Goal: Task Accomplishment & Management: Use online tool/utility

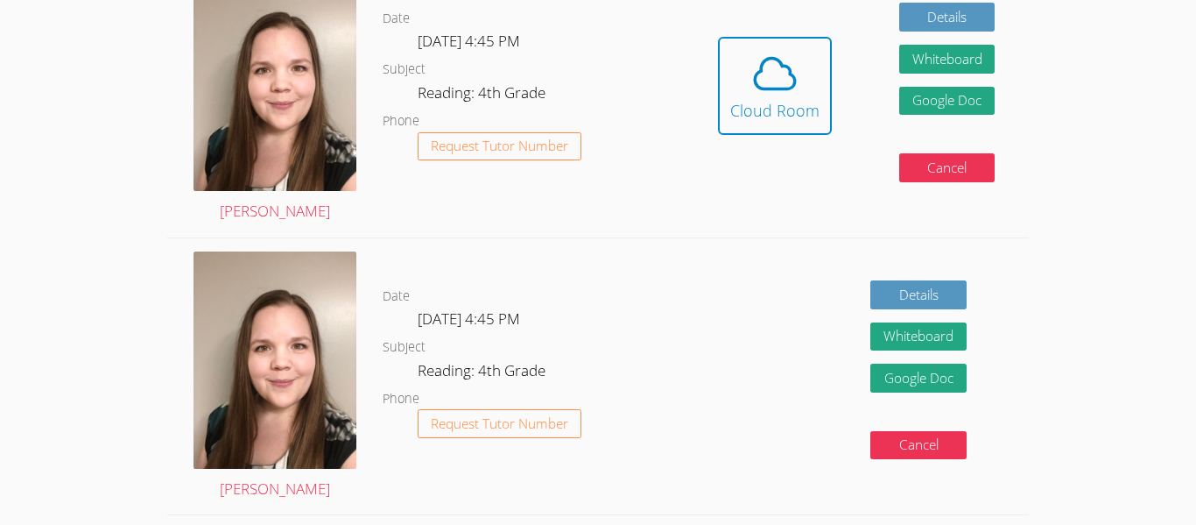
scroll to position [513, 0]
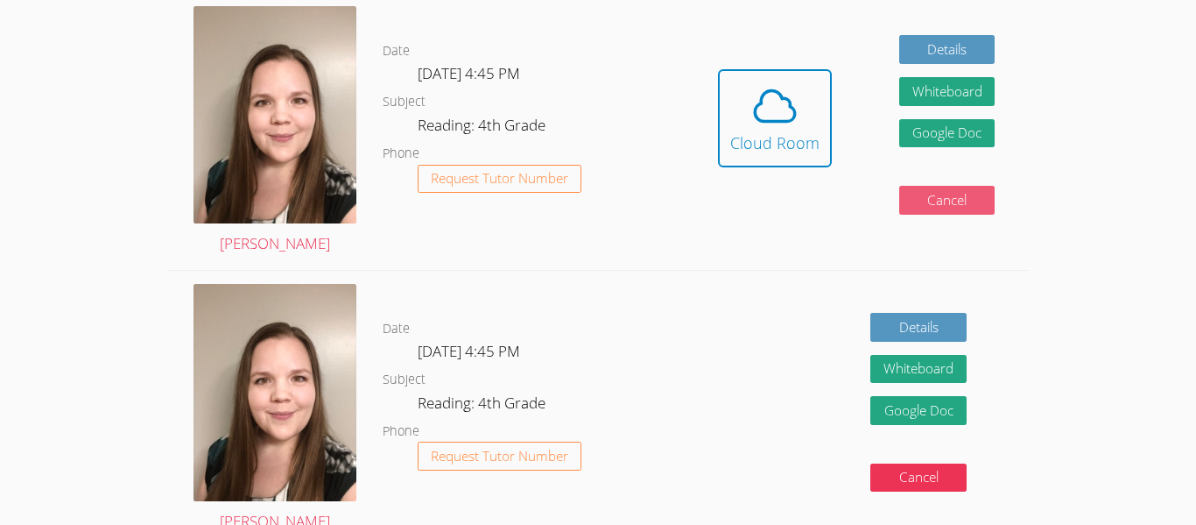
click at [946, 189] on button "Cancel" at bounding box center [947, 200] width 96 height 29
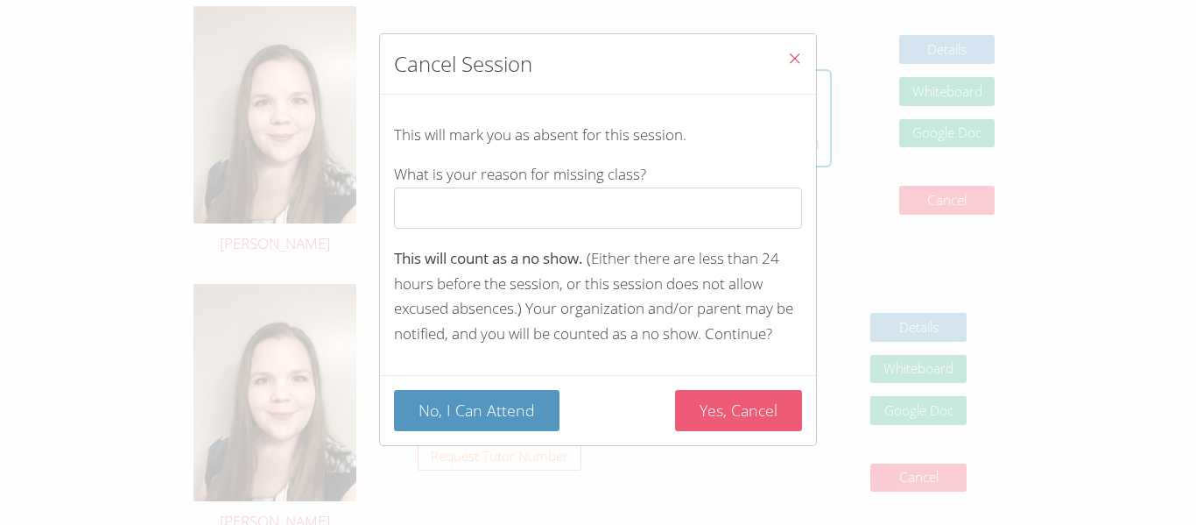
click at [700, 419] on button "Yes, Cancel" at bounding box center [738, 410] width 127 height 41
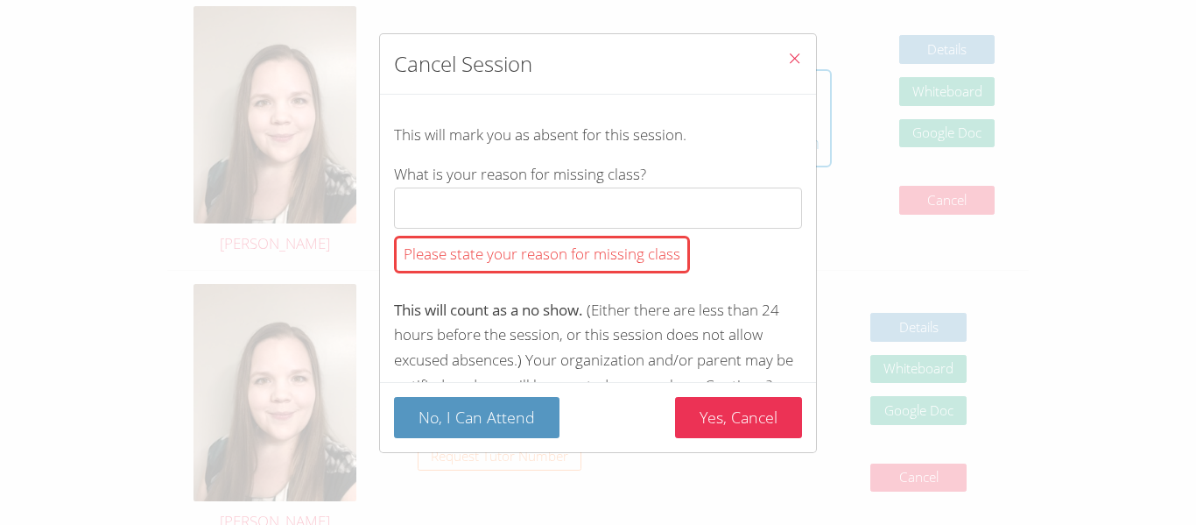
click at [639, 258] on div "Please state your reason for missing class" at bounding box center [542, 255] width 296 height 38
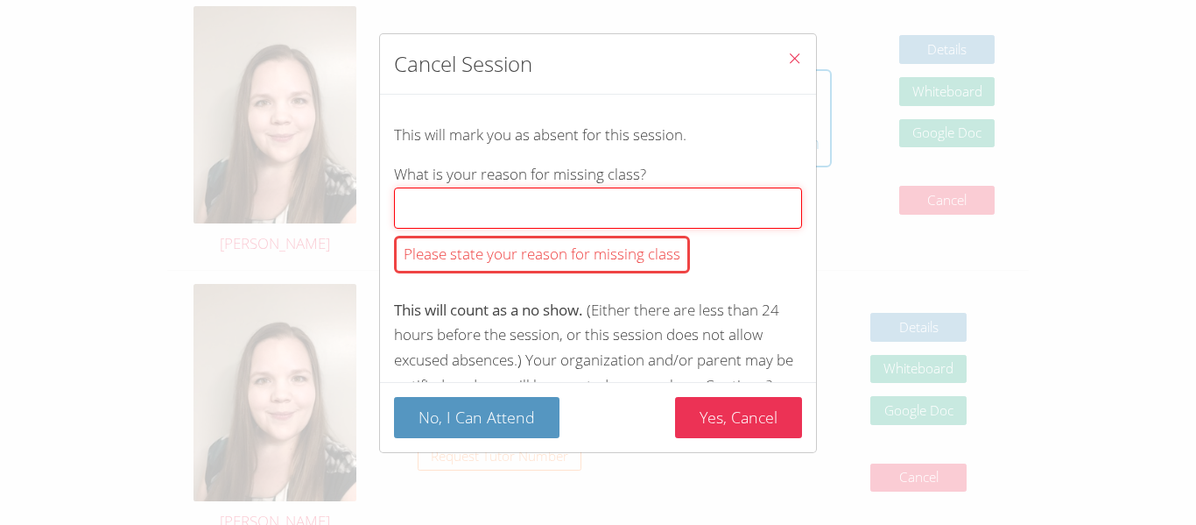
click at [639, 229] on input "What is your reason for missing class? Please state your reason for missing cla…" at bounding box center [598, 207] width 408 height 41
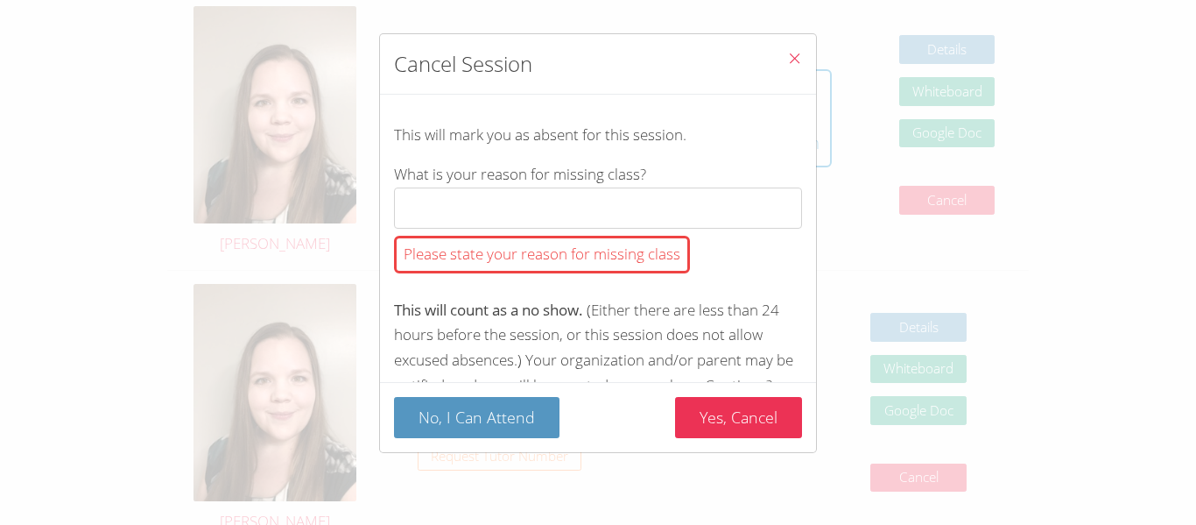
click at [798, 60] on icon "Close" at bounding box center [794, 58] width 15 height 15
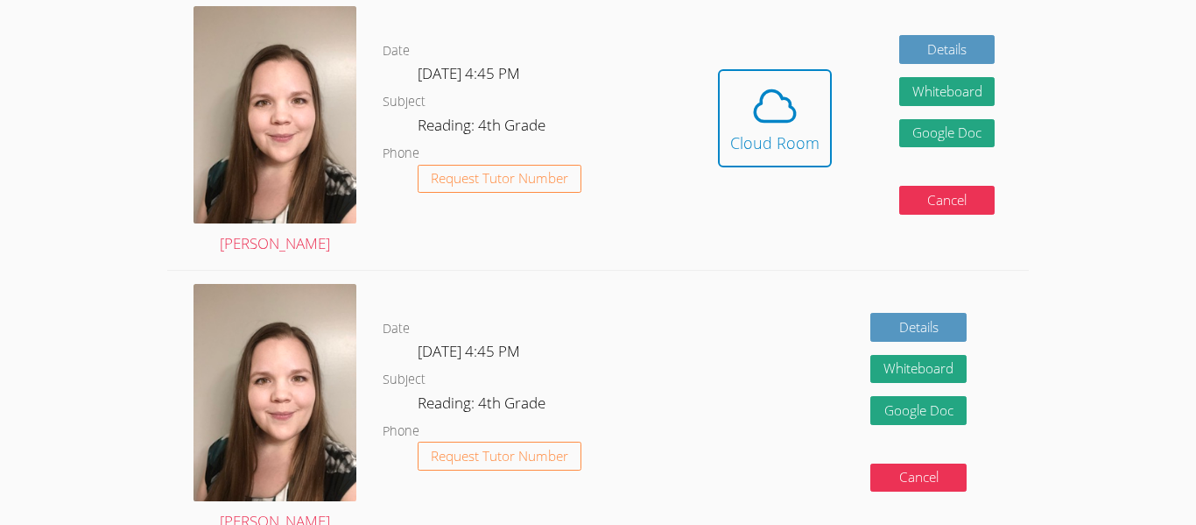
click at [870, 15] on div "Hidden Cloud Room Details Whiteboard Hidden Google Doc Cancel" at bounding box center [856, 131] width 344 height 277
click at [773, 123] on icon at bounding box center [775, 105] width 49 height 49
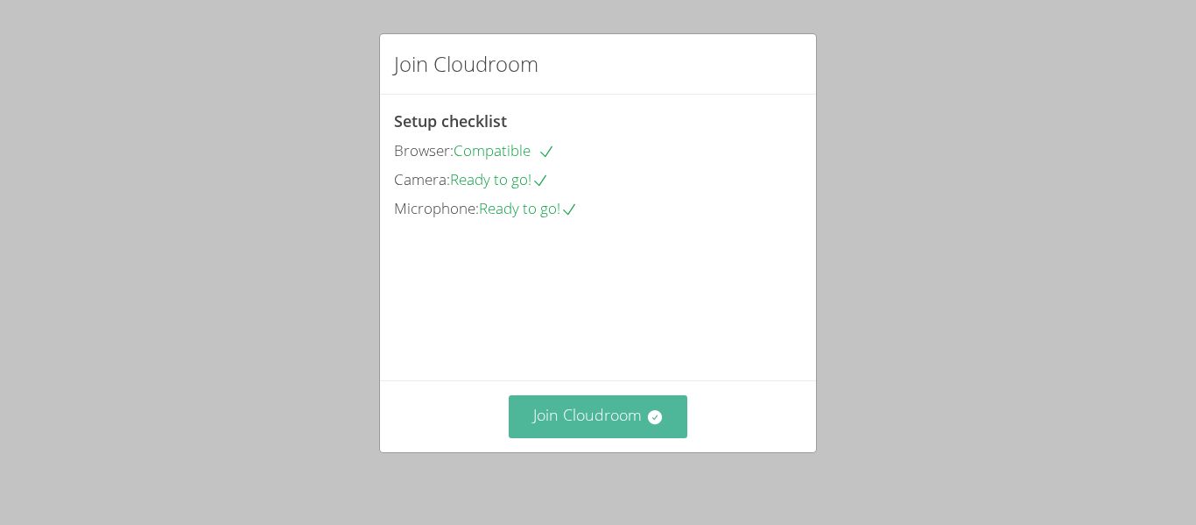
click at [578, 420] on button "Join Cloudroom" at bounding box center [599, 416] width 180 height 43
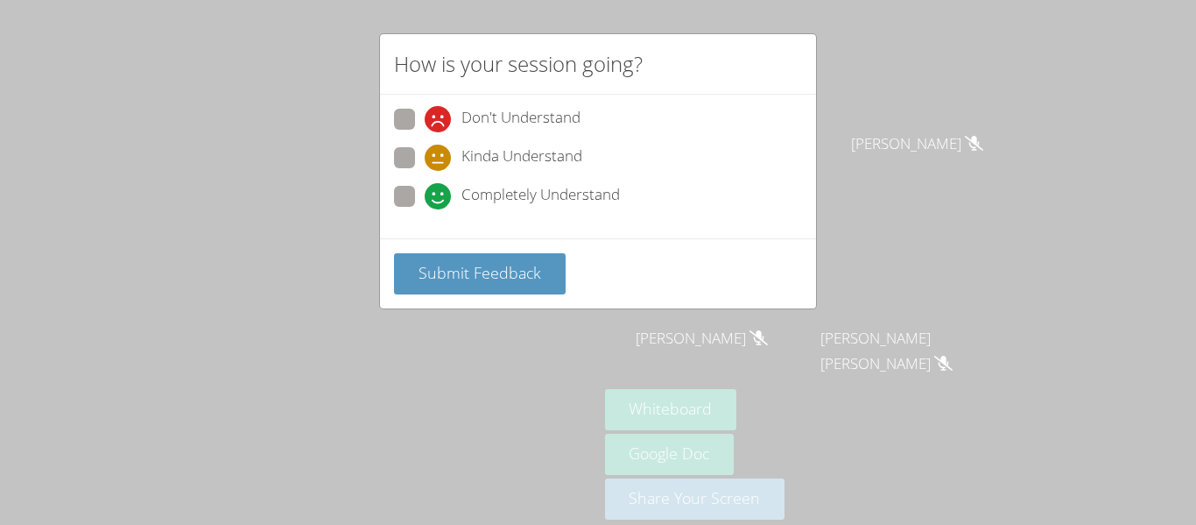
click at [435, 192] on icon at bounding box center [438, 196] width 26 height 26
click at [435, 192] on input "Completely Understand" at bounding box center [432, 193] width 15 height 15
radio input "true"
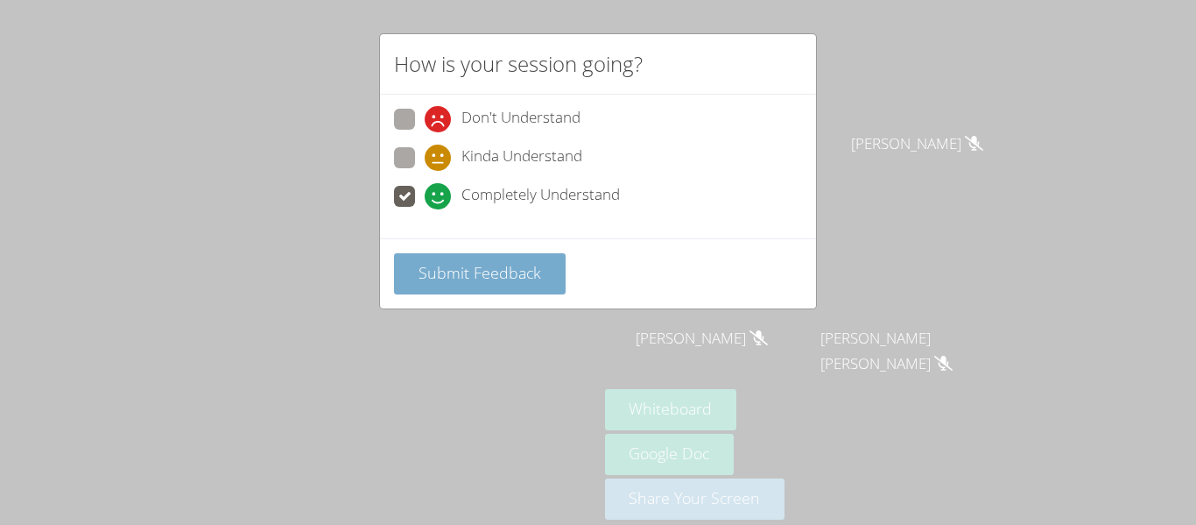
click at [426, 262] on span "Submit Feedback" at bounding box center [480, 272] width 123 height 21
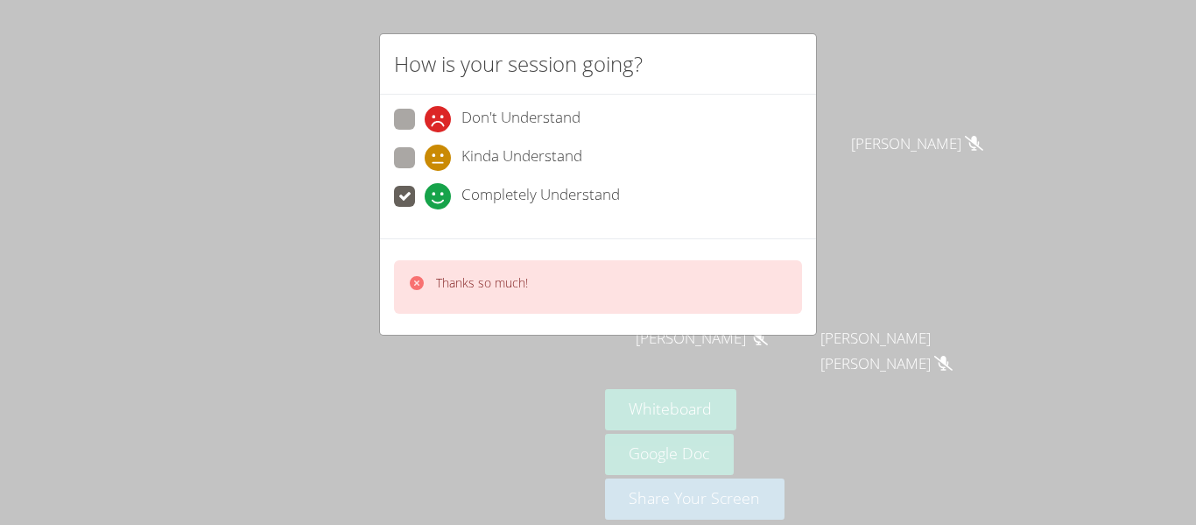
click at [483, 355] on div "How is your session going? Don't Understand Kinda Understand Completely Underst…" at bounding box center [598, 262] width 1196 height 525
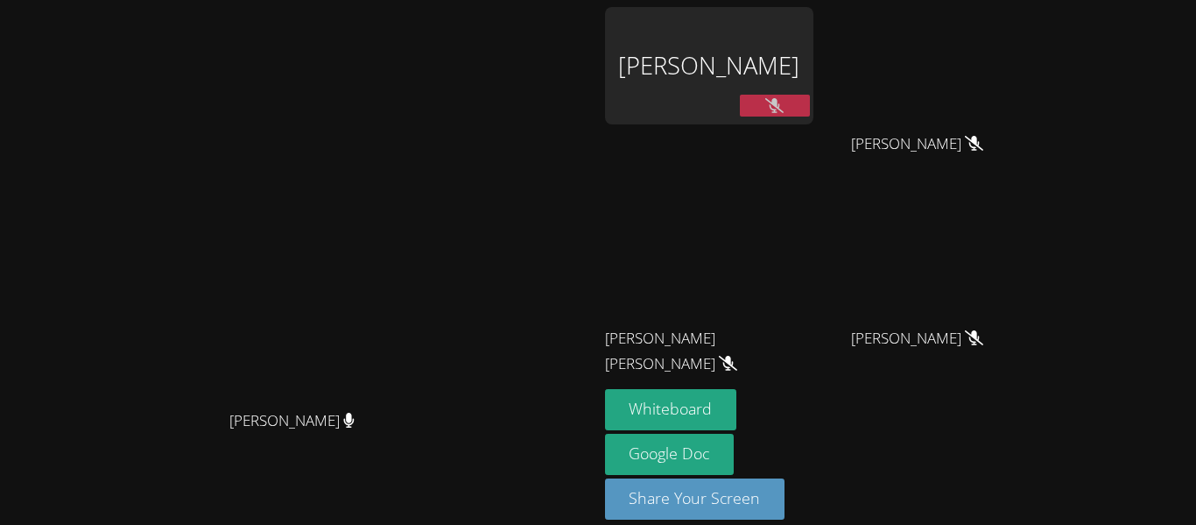
click at [79, 197] on div "Heather Hoffpauir" at bounding box center [299, 237] width 584 height 328
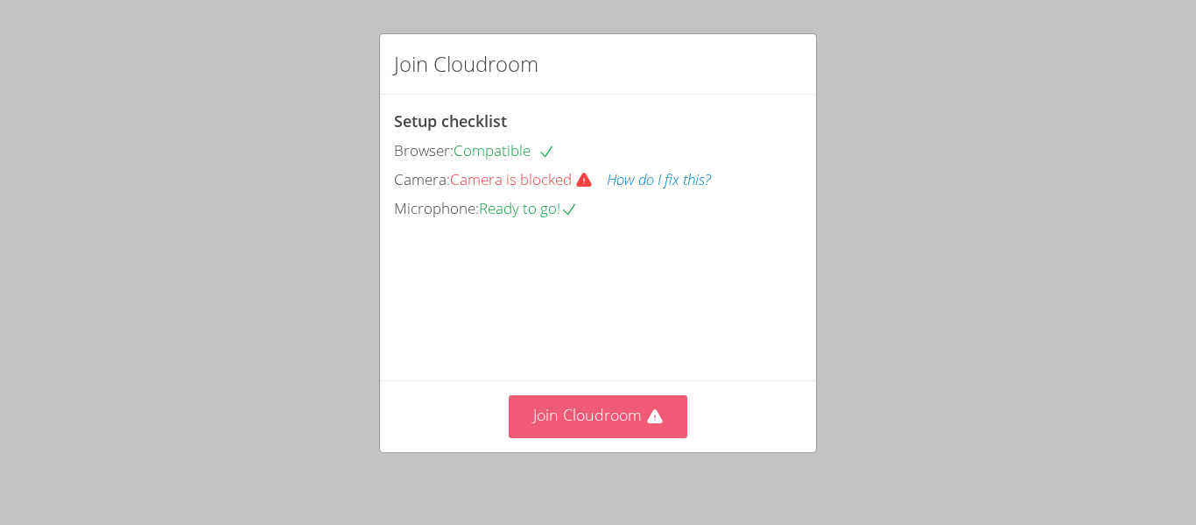
click at [554, 395] on button "Join Cloudroom" at bounding box center [599, 416] width 180 height 43
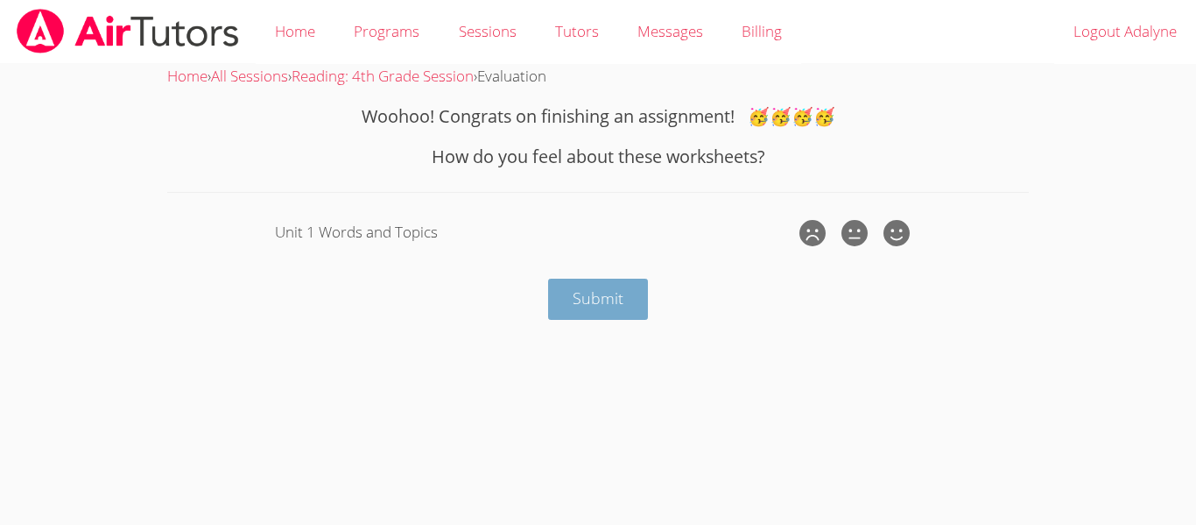
click at [581, 284] on button "Submit" at bounding box center [598, 298] width 100 height 41
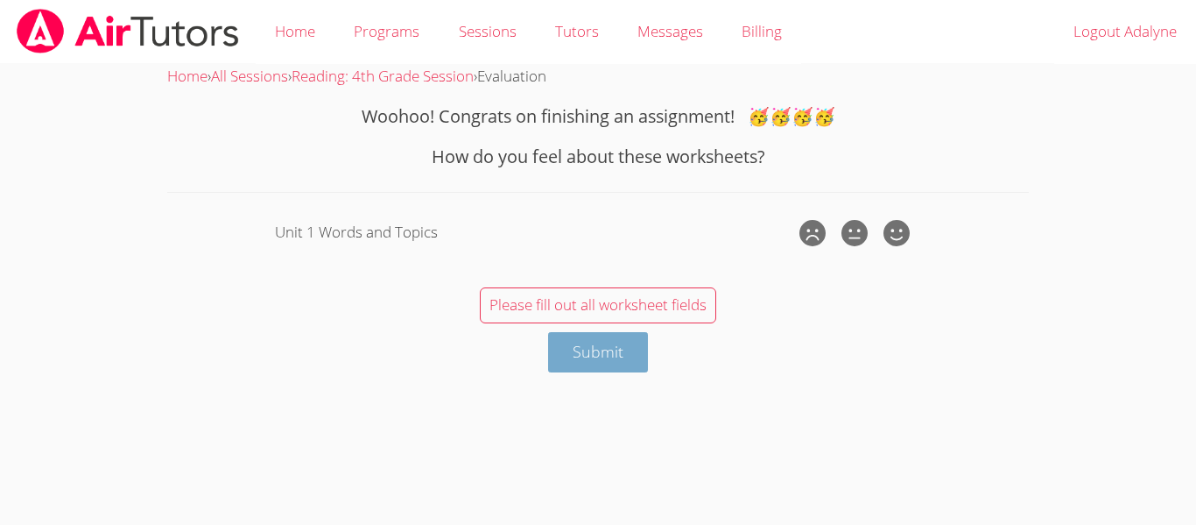
click at [568, 355] on button "Submit" at bounding box center [598, 352] width 100 height 41
